Goal: Go to known website: Access a specific website the user already knows

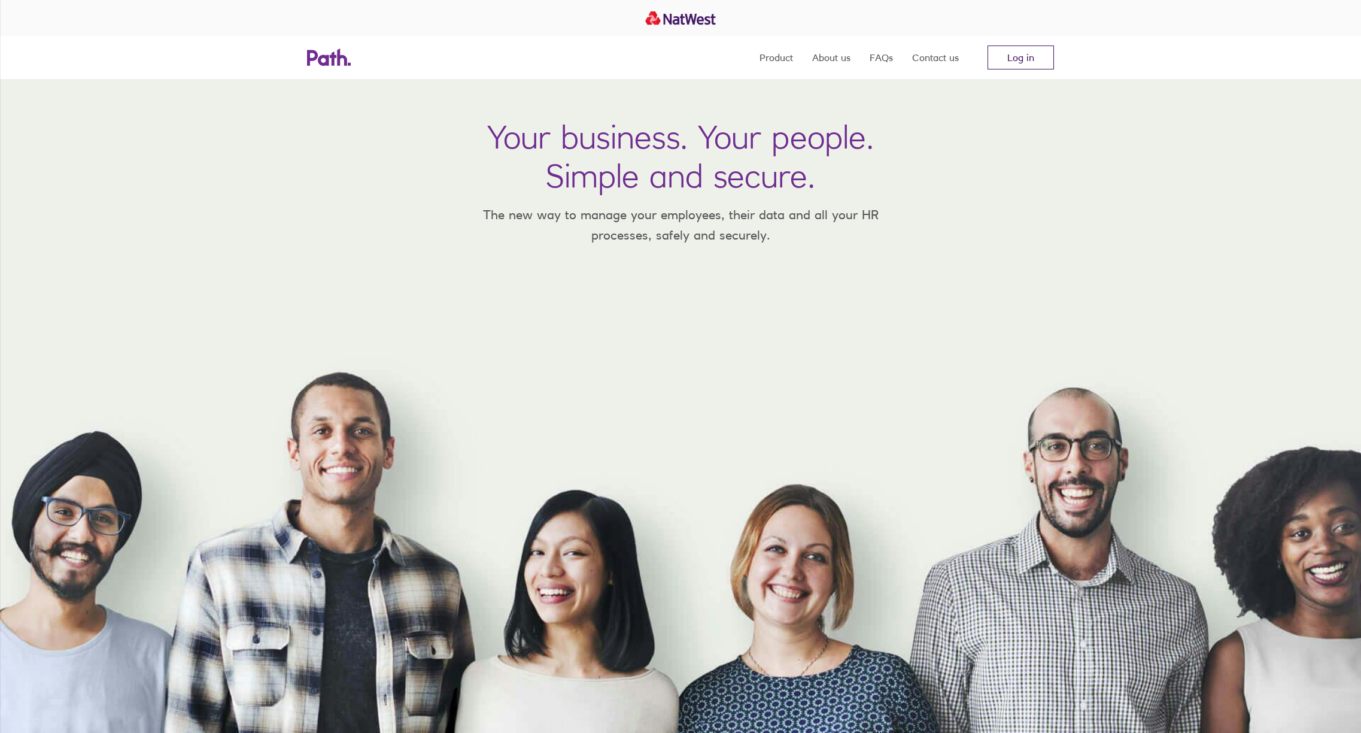
click at [1036, 61] on link "Log in" at bounding box center [1020, 57] width 66 height 24
